Goal: Check status

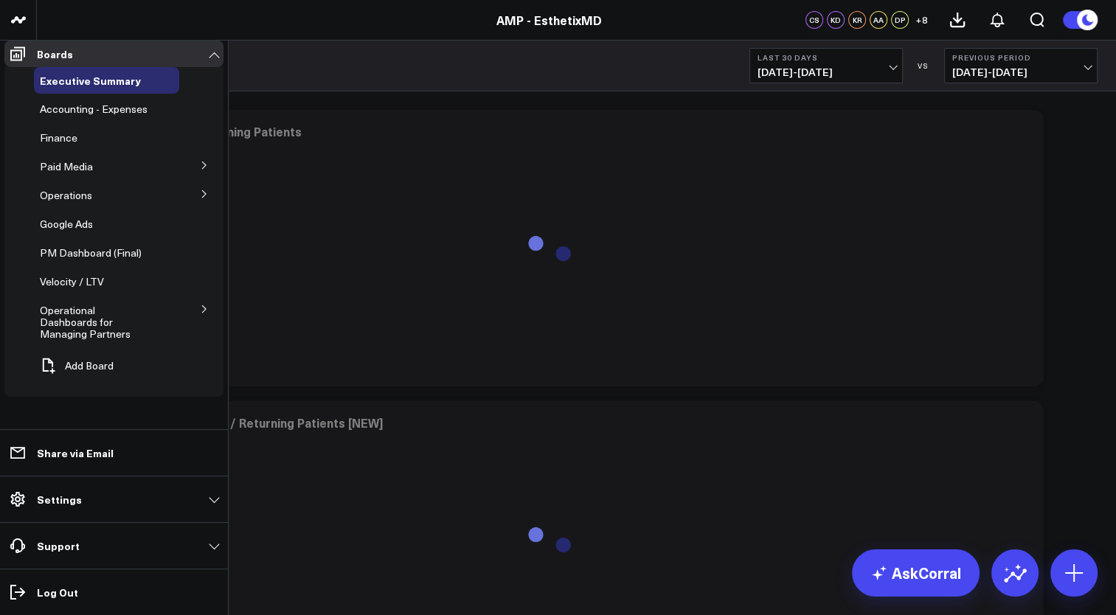
click at [205, 319] on button at bounding box center [204, 308] width 38 height 22
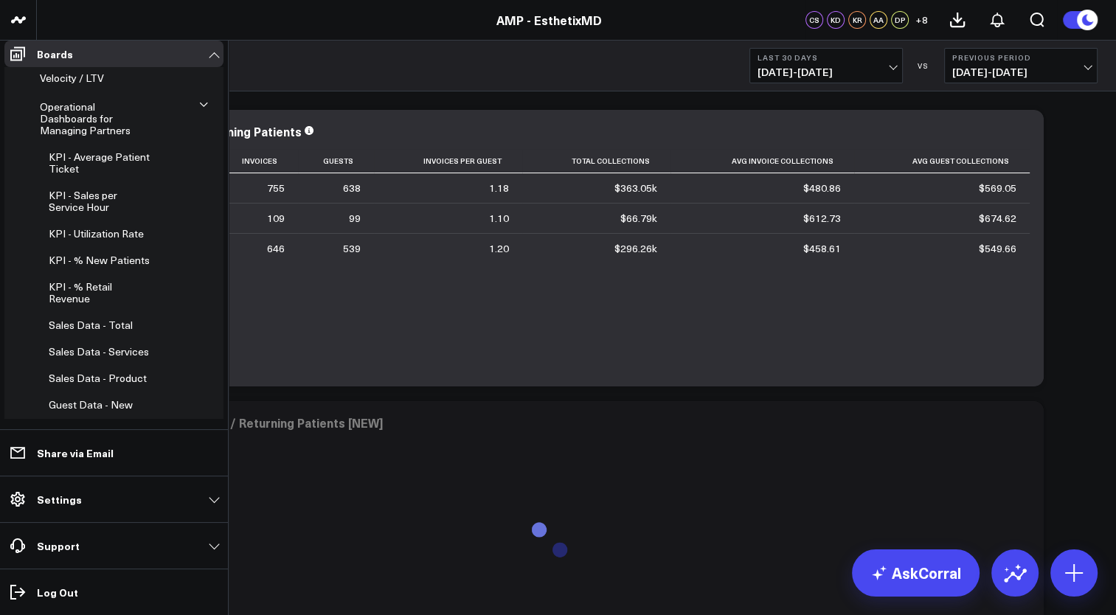
scroll to position [221, 0]
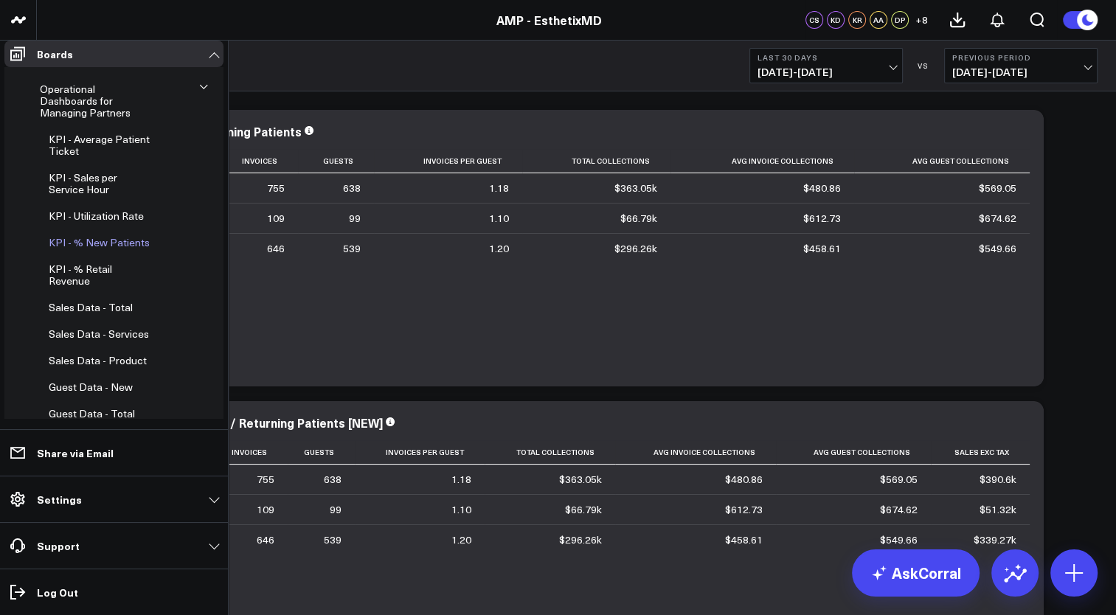
click at [113, 237] on span "KPI - % New Patients" at bounding box center [99, 242] width 101 height 14
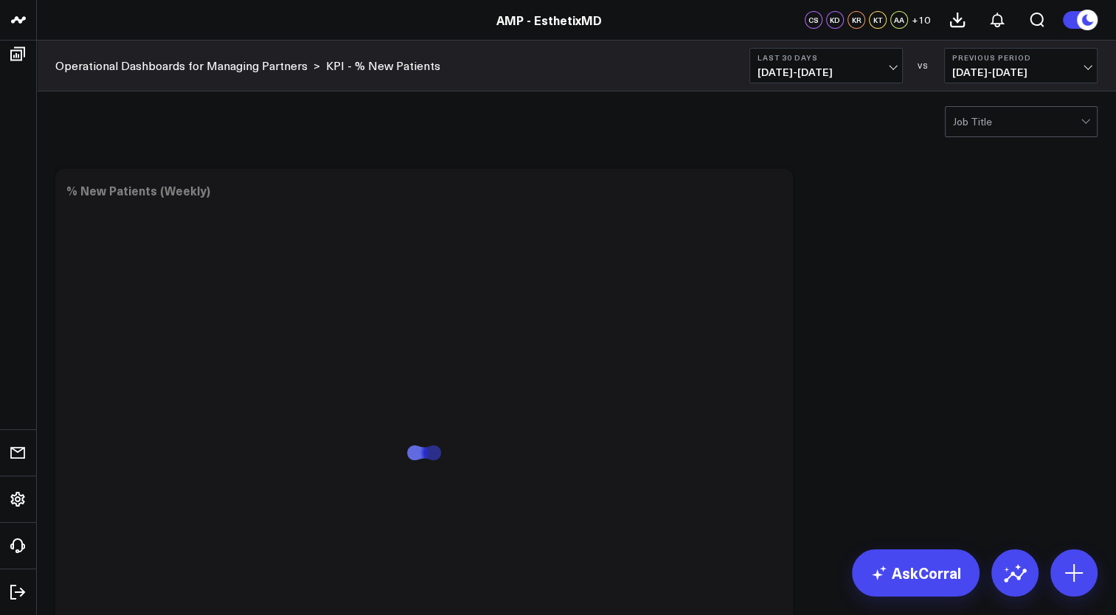
click at [856, 76] on span "07/21/25 - 08/19/25" at bounding box center [825, 72] width 137 height 12
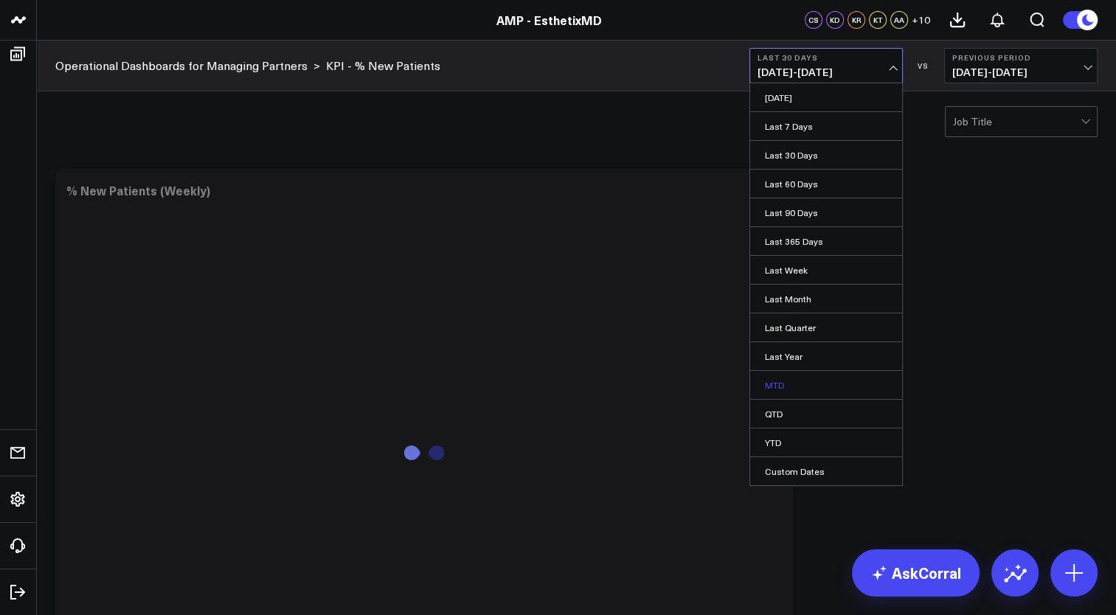
click at [781, 386] on link "MTD" at bounding box center [826, 385] width 152 height 28
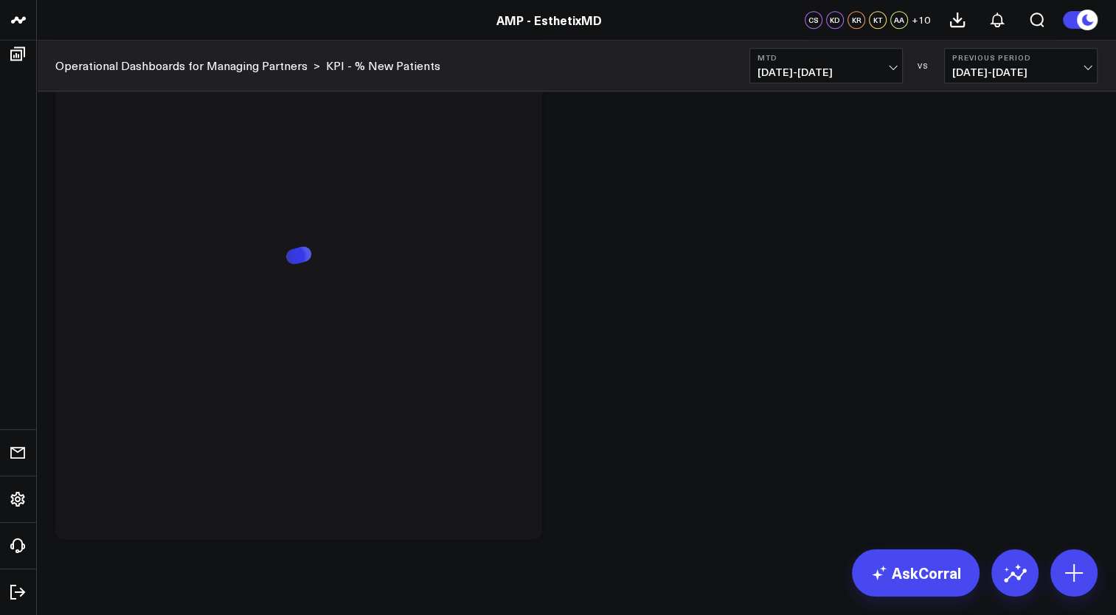
scroll to position [1382, 0]
